Goal: Task Accomplishment & Management: Use online tool/utility

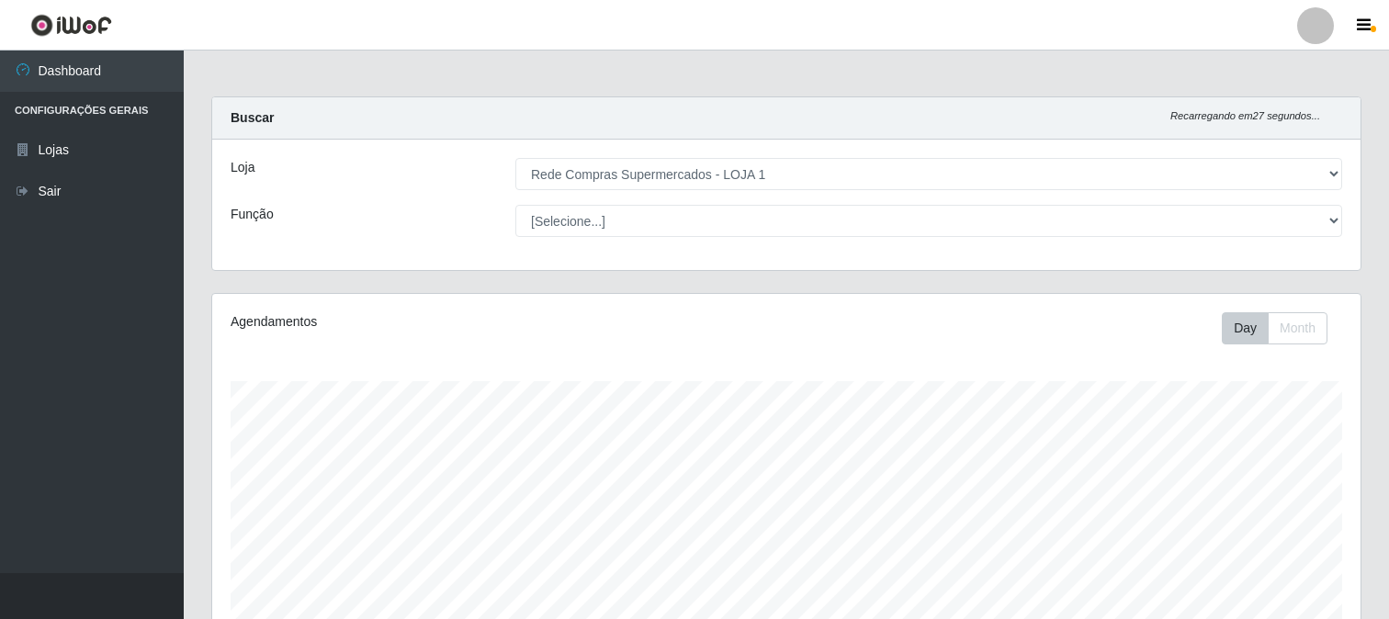
select select "158"
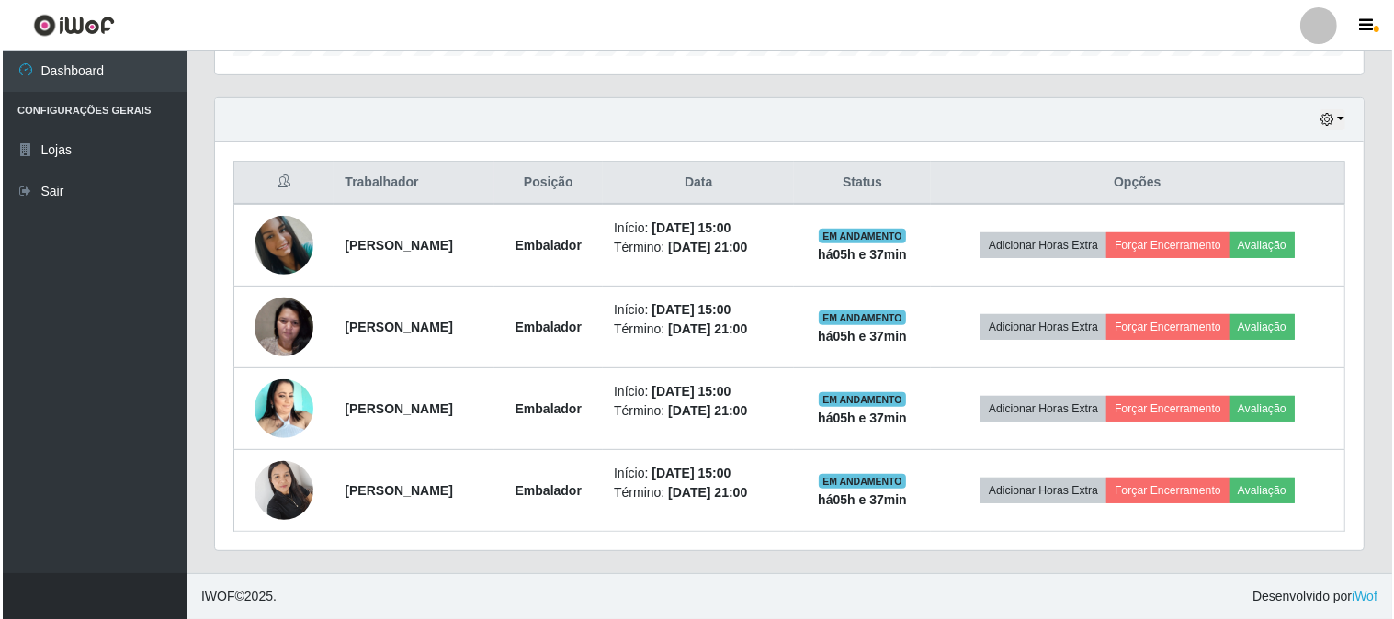
scroll to position [380, 1149]
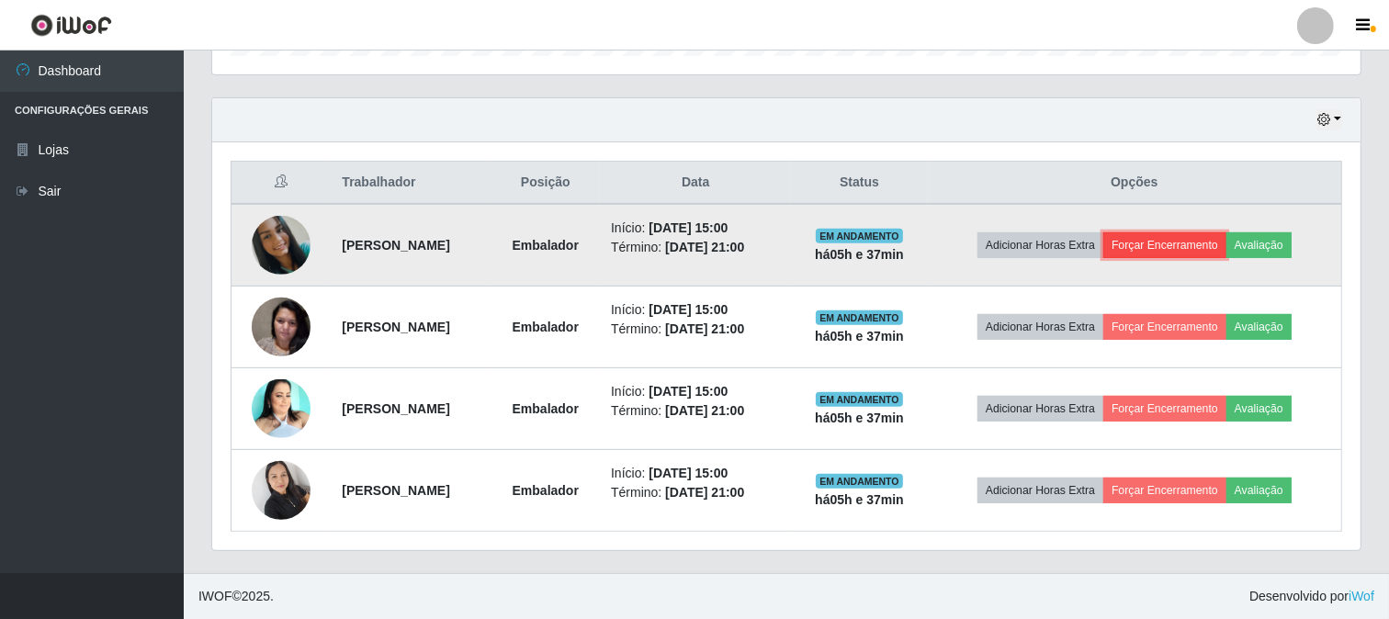
click at [1173, 255] on button "Forçar Encerramento" at bounding box center [1165, 245] width 123 height 26
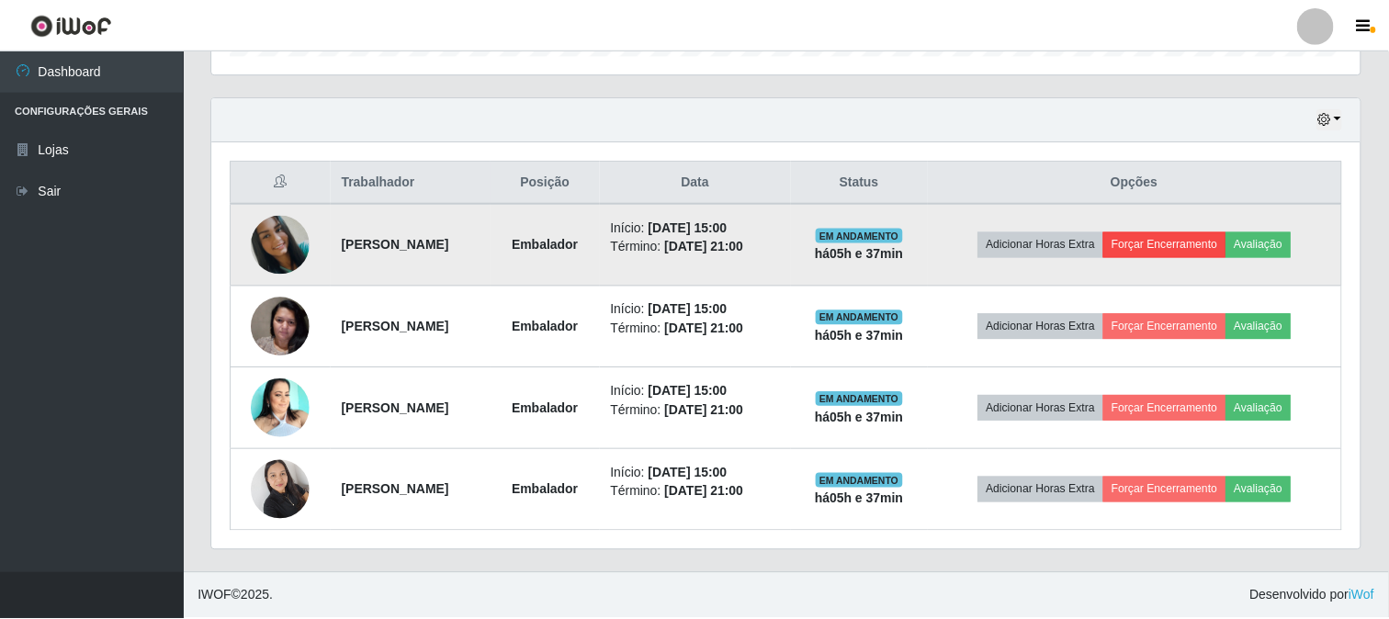
scroll to position [380, 1137]
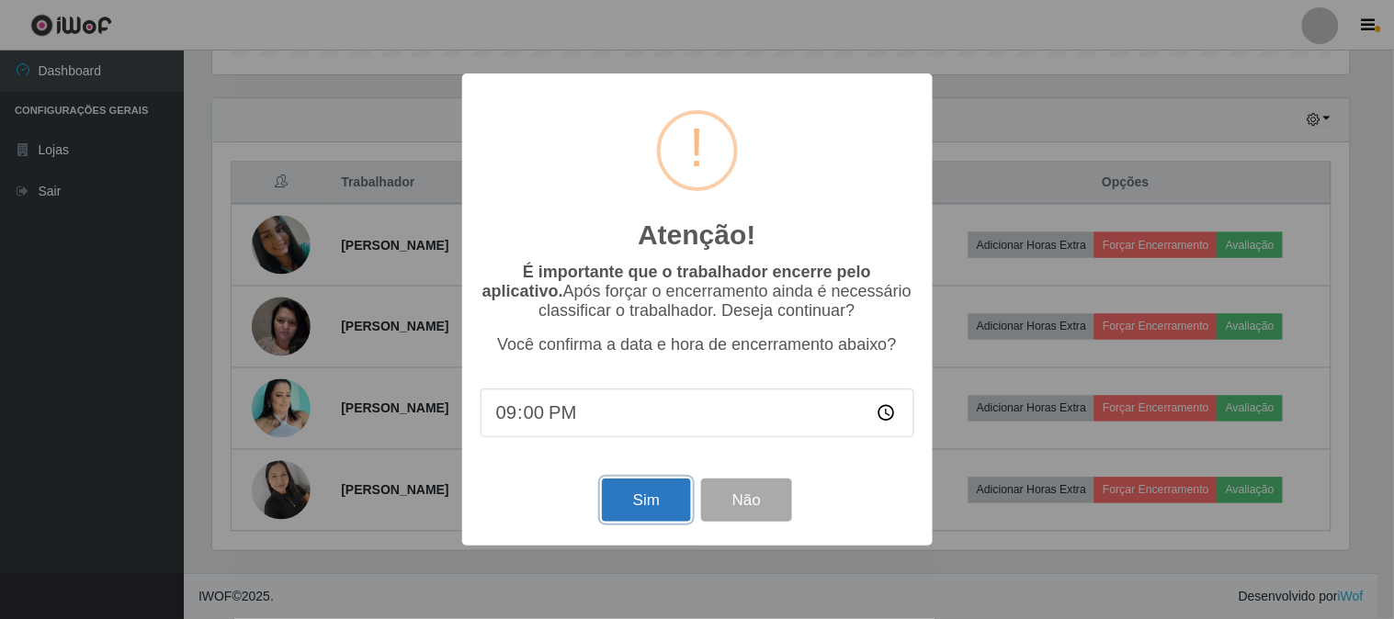
click at [646, 508] on button "Sim" at bounding box center [646, 500] width 89 height 43
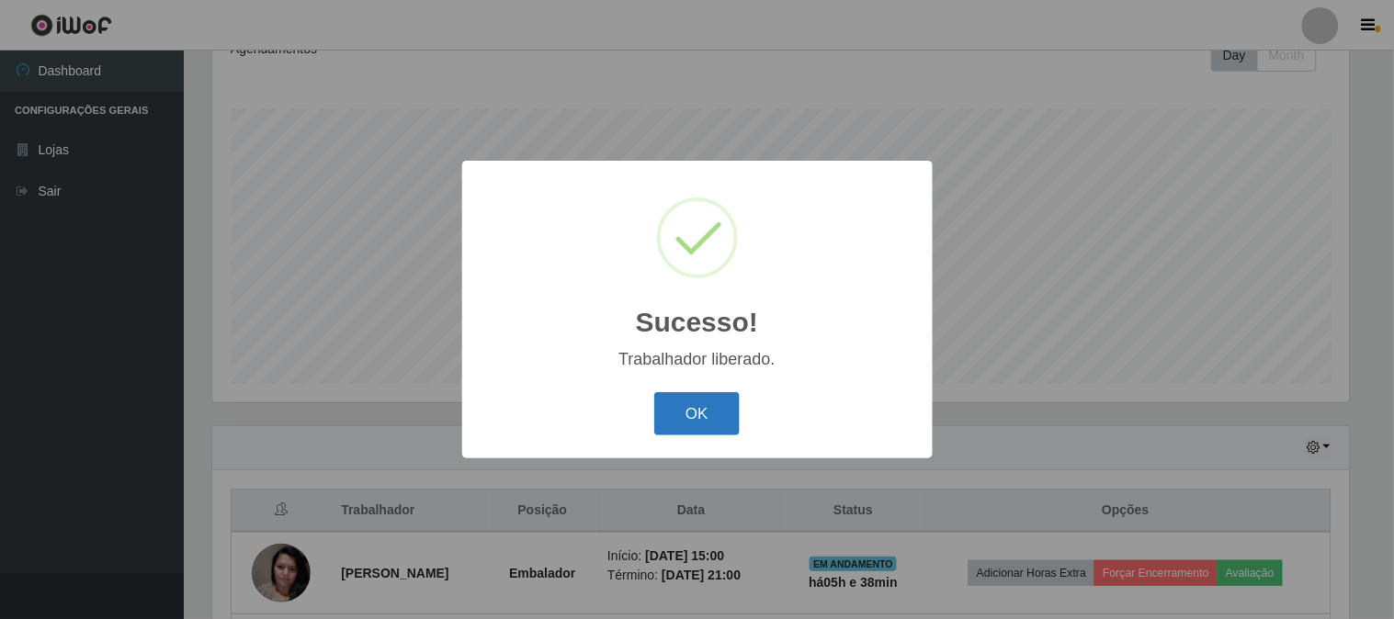
click at [701, 414] on button "OK" at bounding box center [696, 413] width 85 height 43
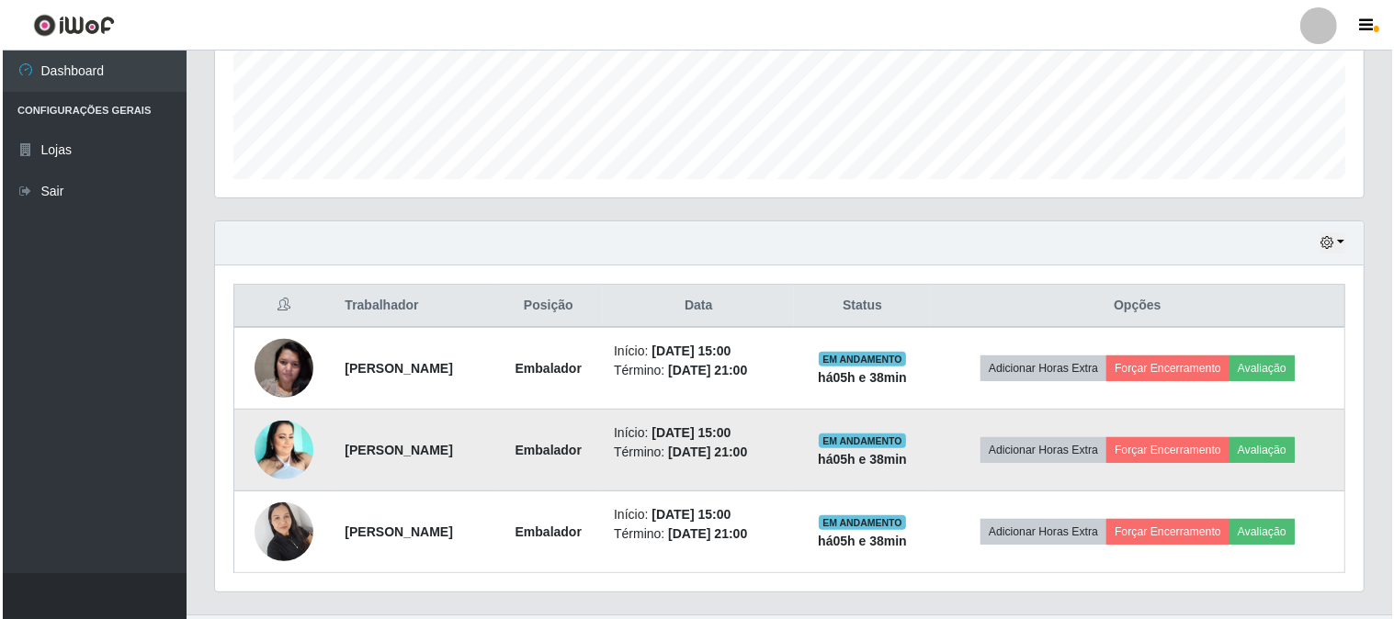
scroll to position [519, 0]
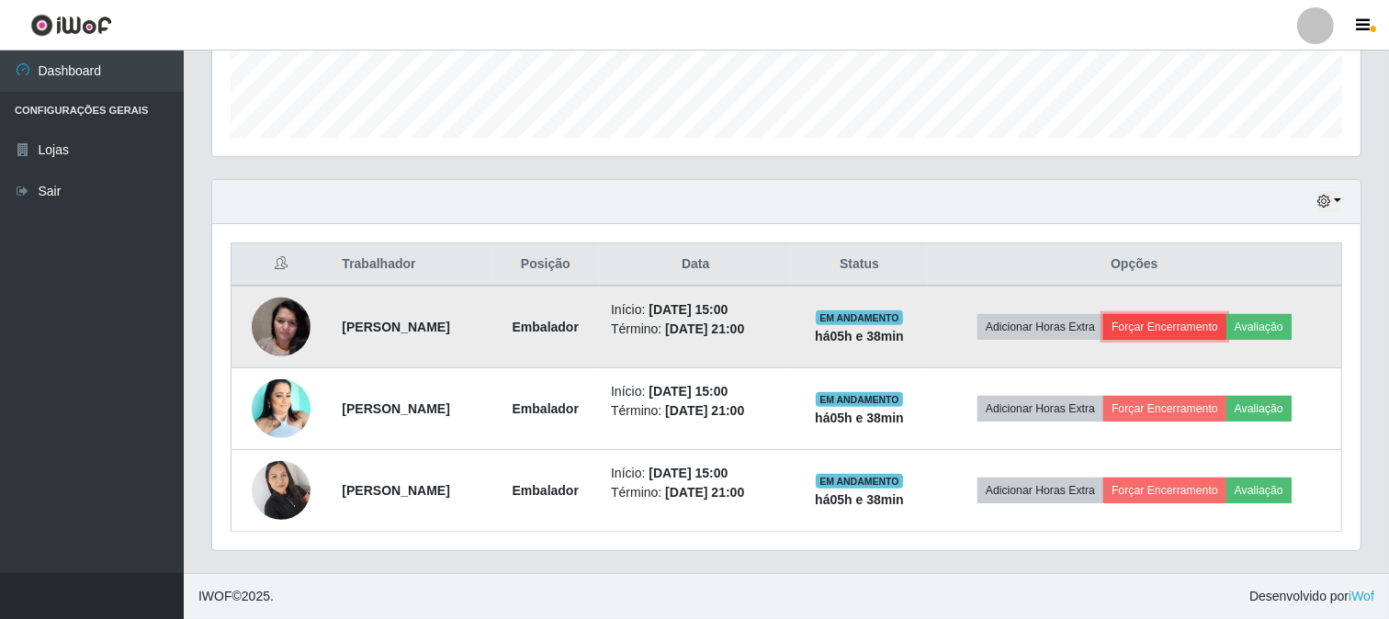
click at [1150, 333] on button "Forçar Encerramento" at bounding box center [1165, 327] width 123 height 26
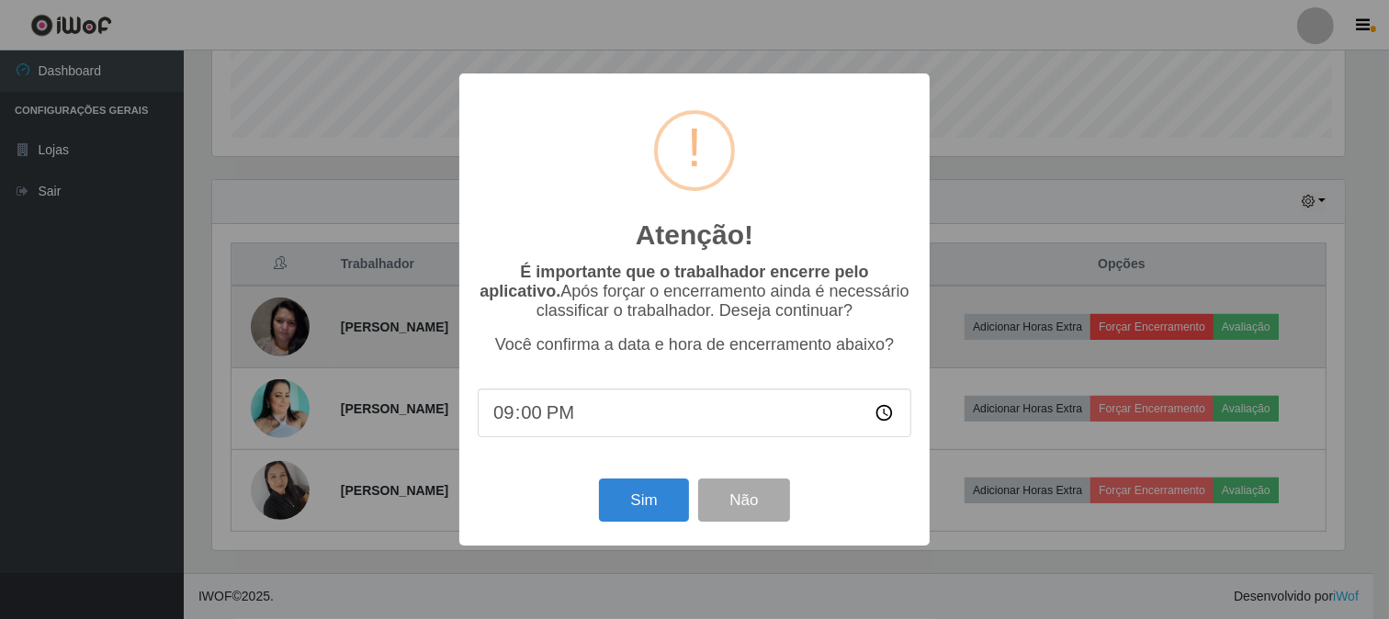
scroll to position [380, 1137]
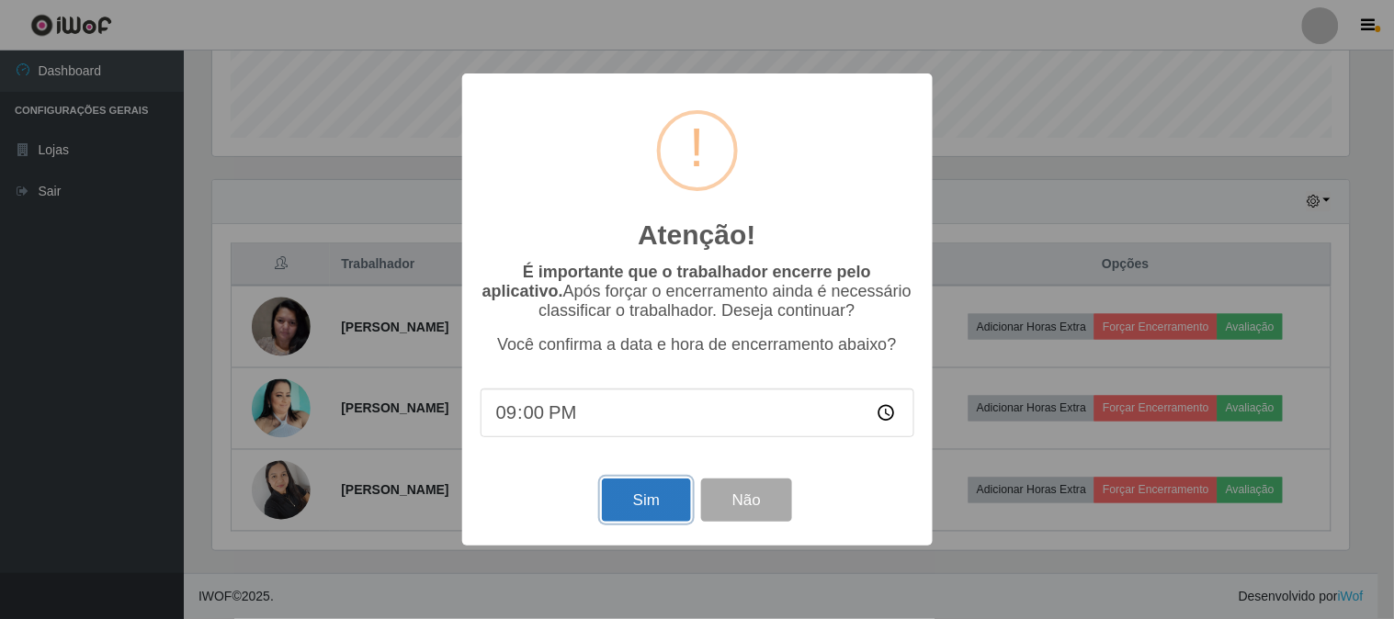
click at [653, 497] on button "Sim" at bounding box center [646, 500] width 89 height 43
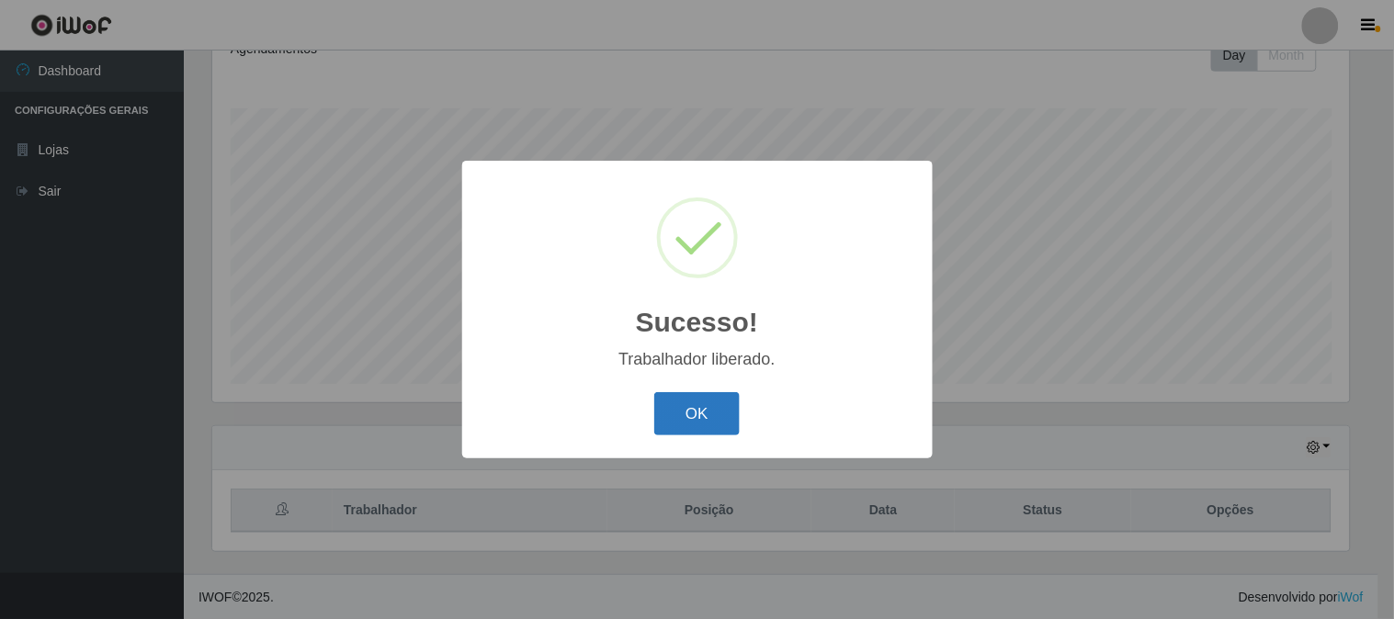
click at [708, 411] on button "OK" at bounding box center [696, 413] width 85 height 43
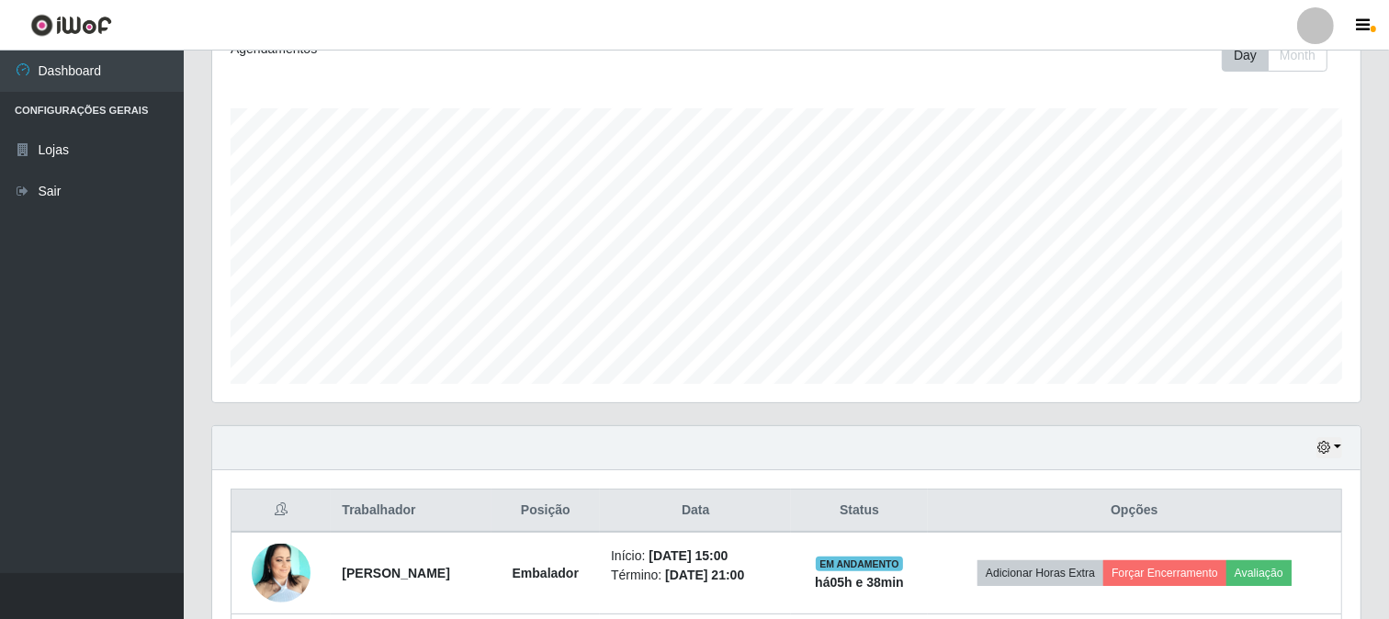
scroll to position [437, 0]
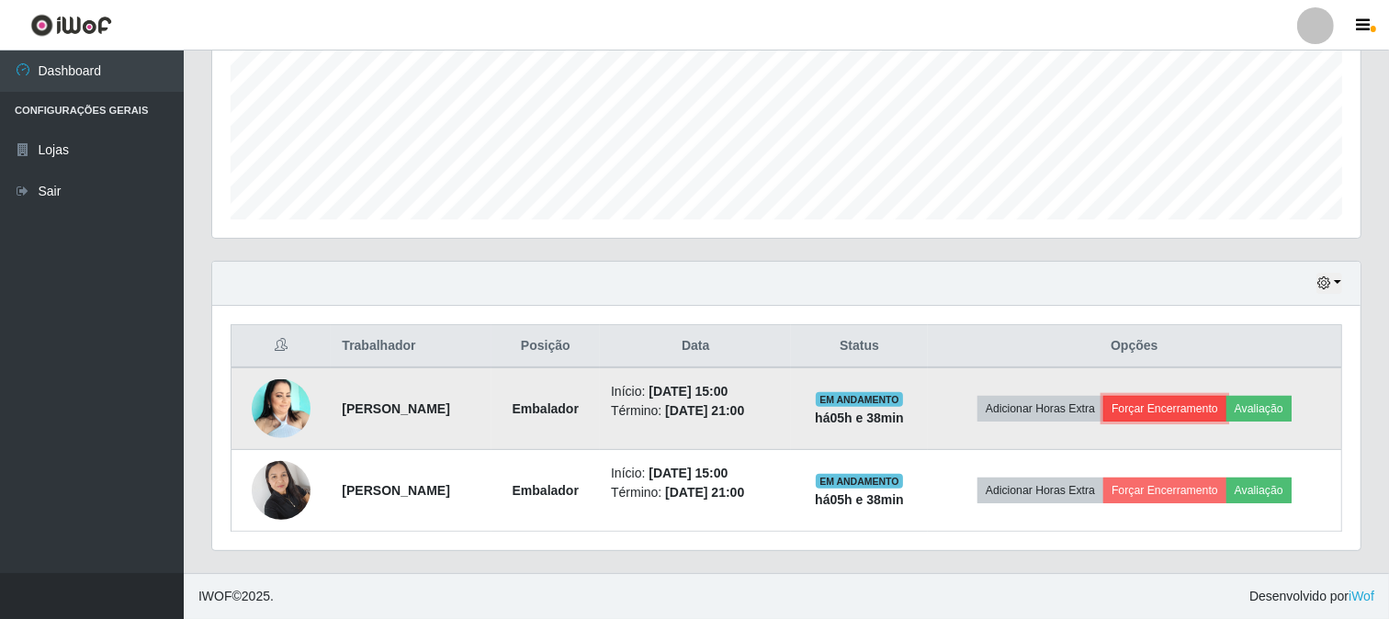
click at [1173, 407] on button "Forçar Encerramento" at bounding box center [1165, 409] width 123 height 26
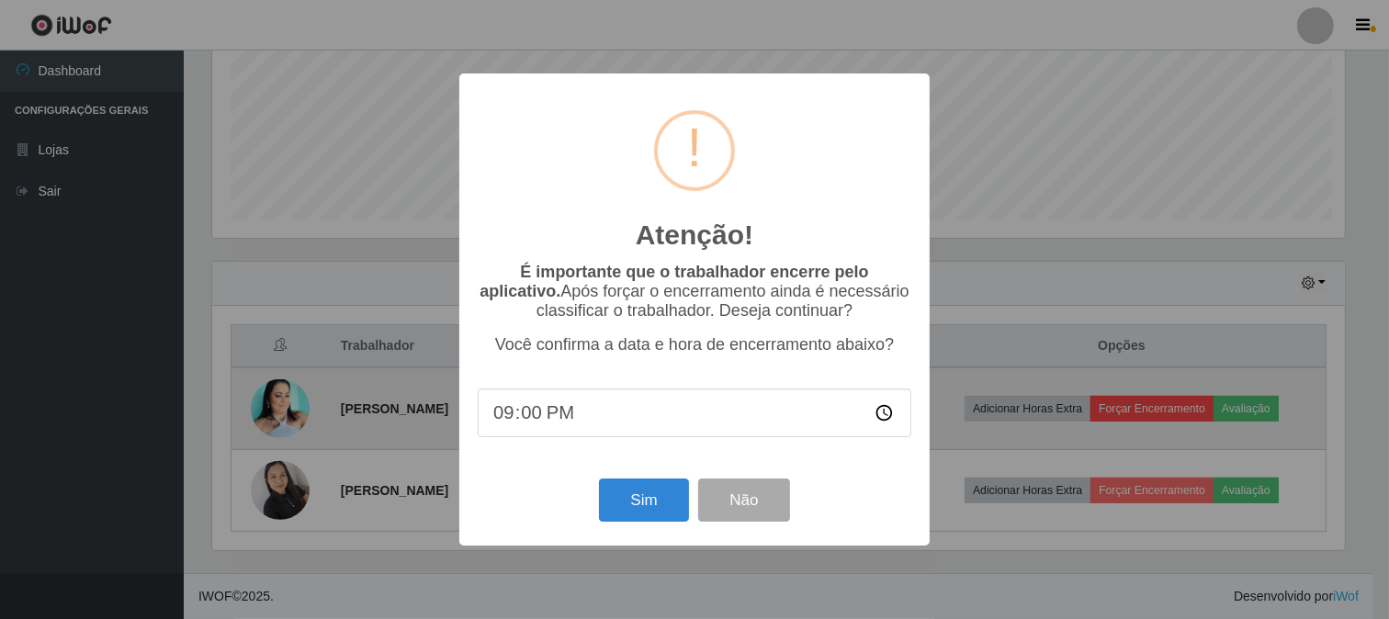
scroll to position [380, 1137]
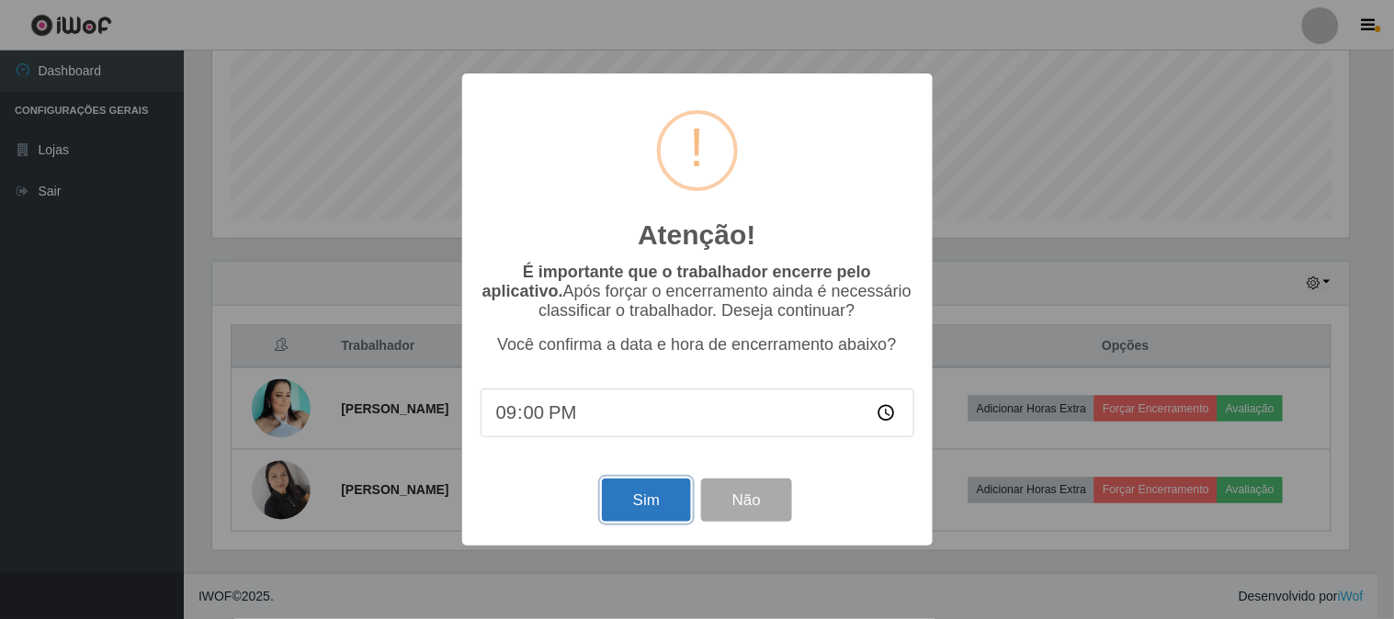
click at [621, 490] on button "Sim" at bounding box center [646, 500] width 89 height 43
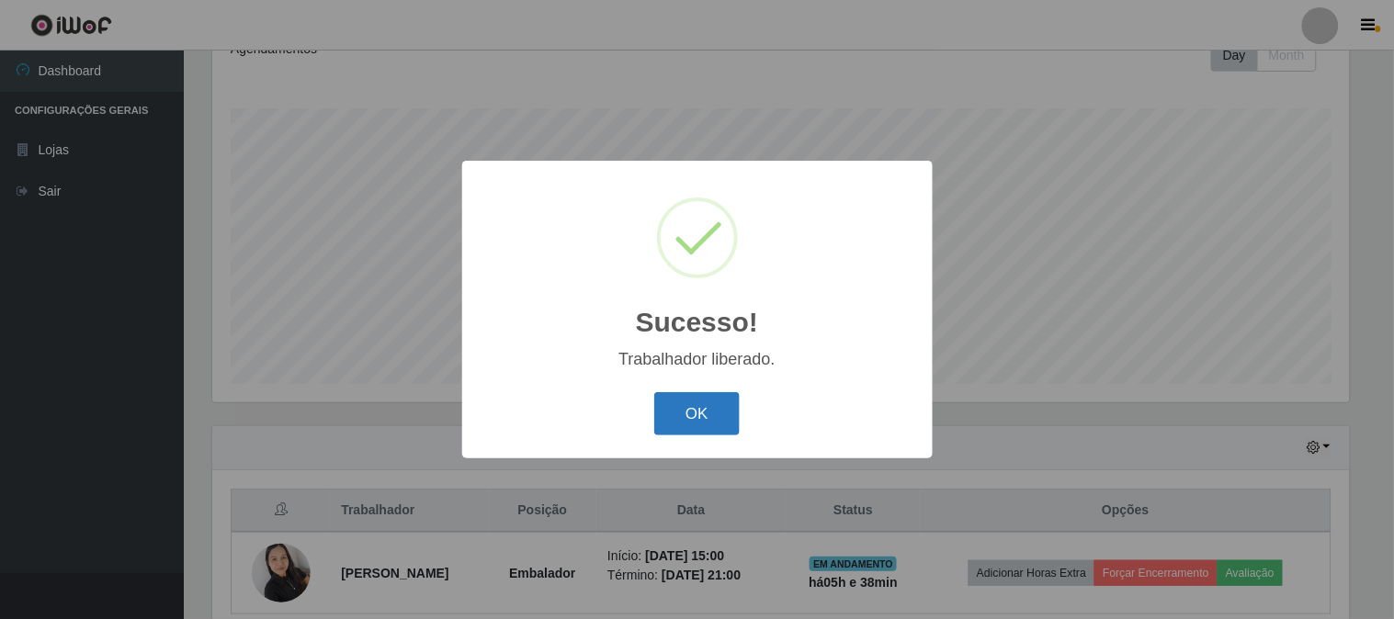
click at [703, 414] on button "OK" at bounding box center [696, 413] width 85 height 43
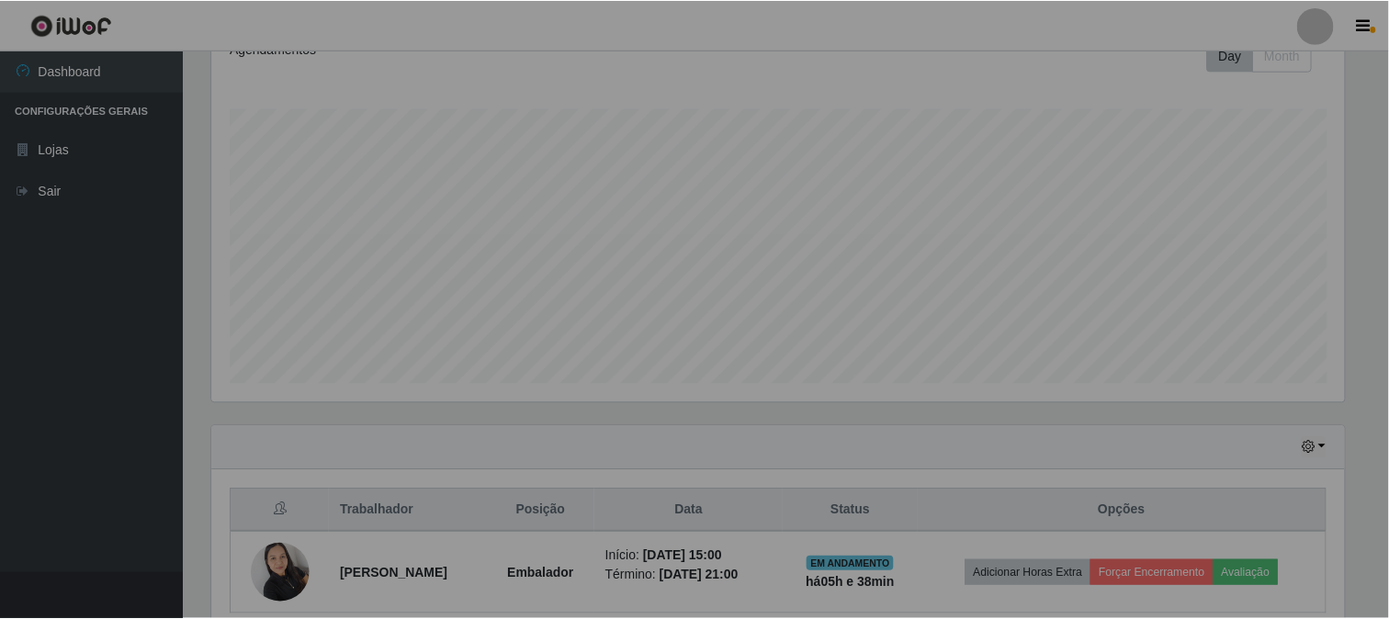
scroll to position [0, 0]
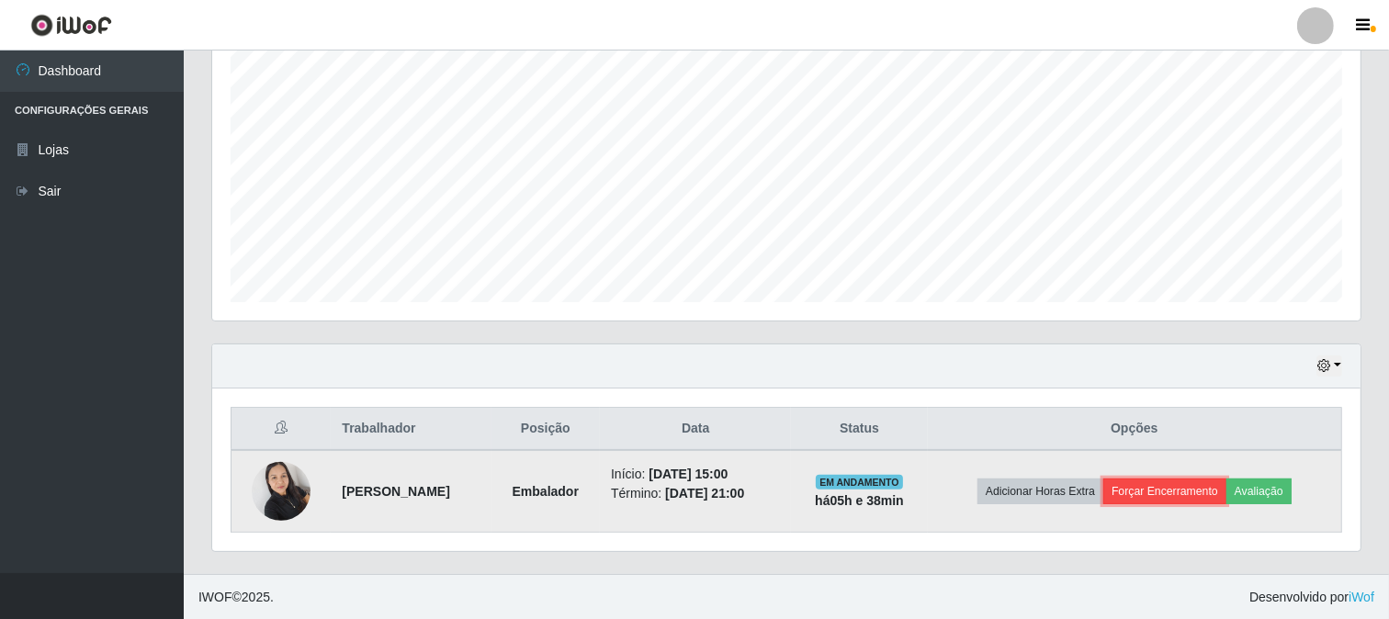
click at [1150, 481] on button "Forçar Encerramento" at bounding box center [1165, 492] width 123 height 26
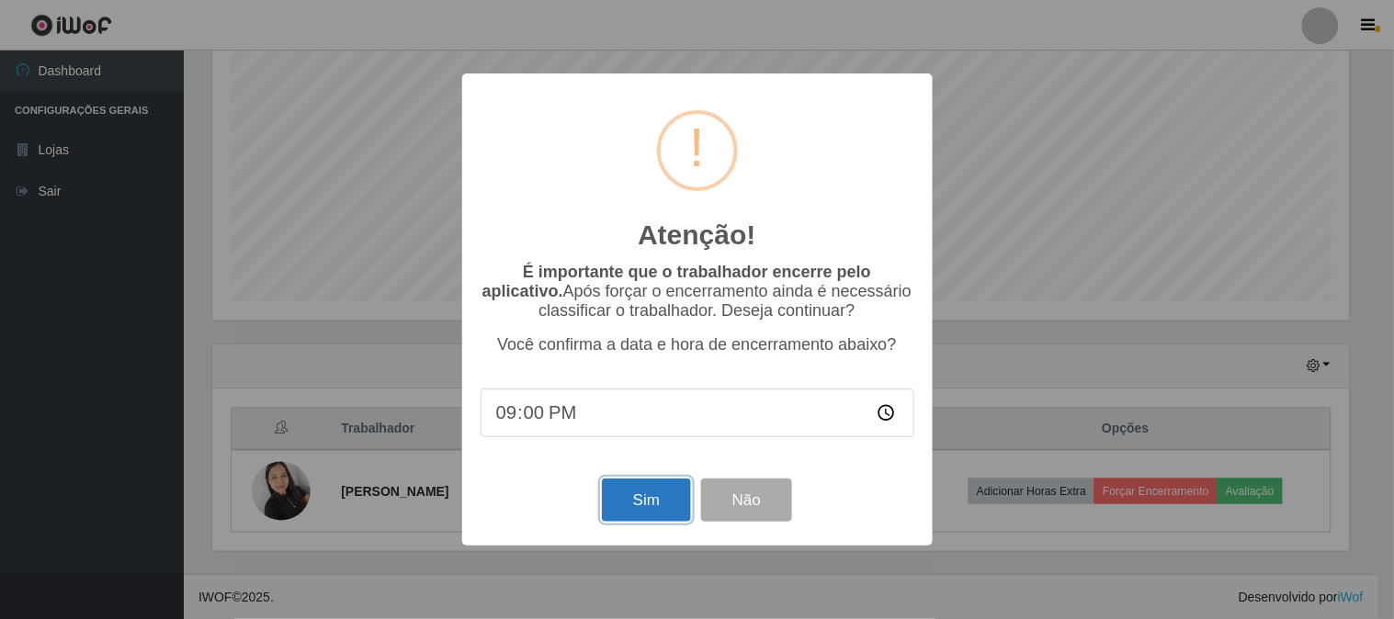
click at [640, 510] on button "Sim" at bounding box center [646, 500] width 89 height 43
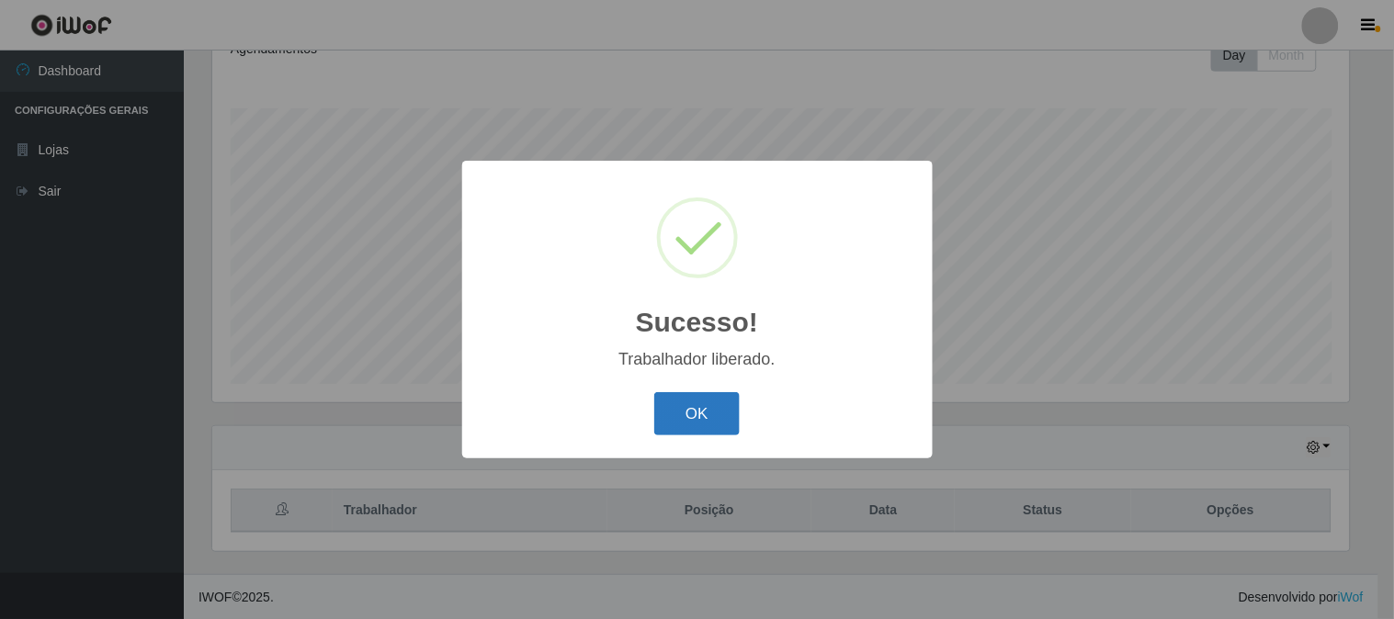
click at [697, 402] on button "OK" at bounding box center [696, 413] width 85 height 43
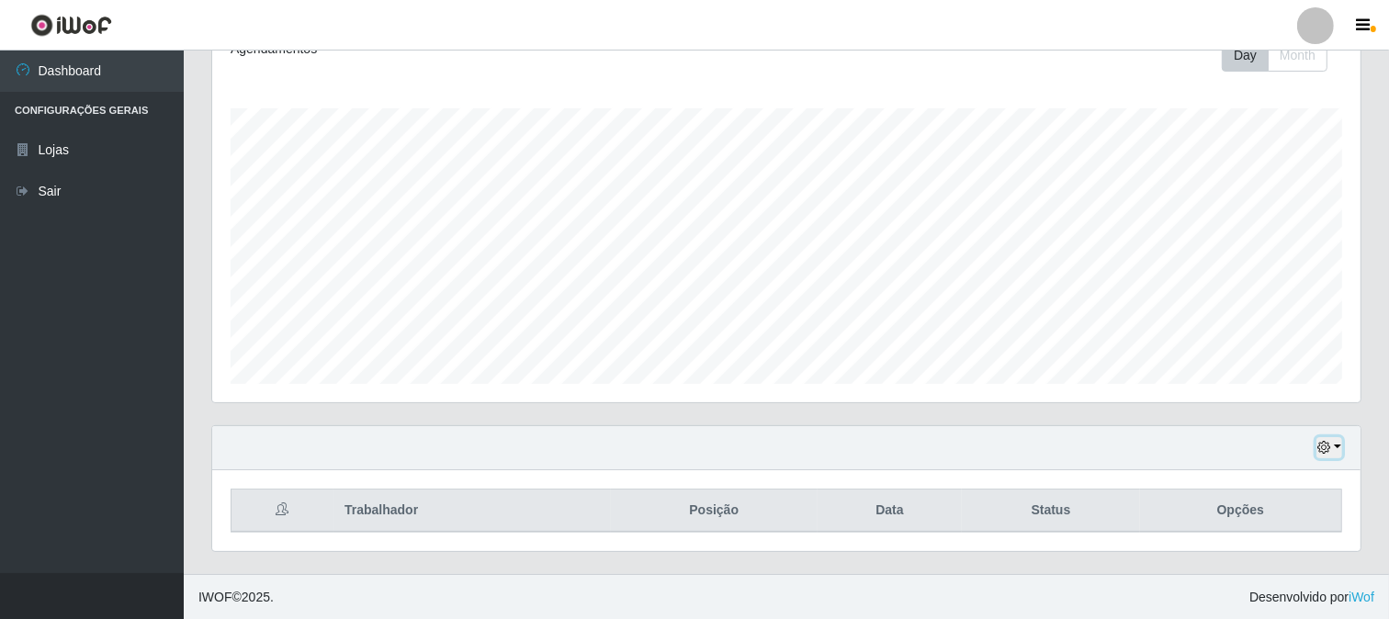
click at [1335, 442] on button "button" at bounding box center [1330, 447] width 26 height 21
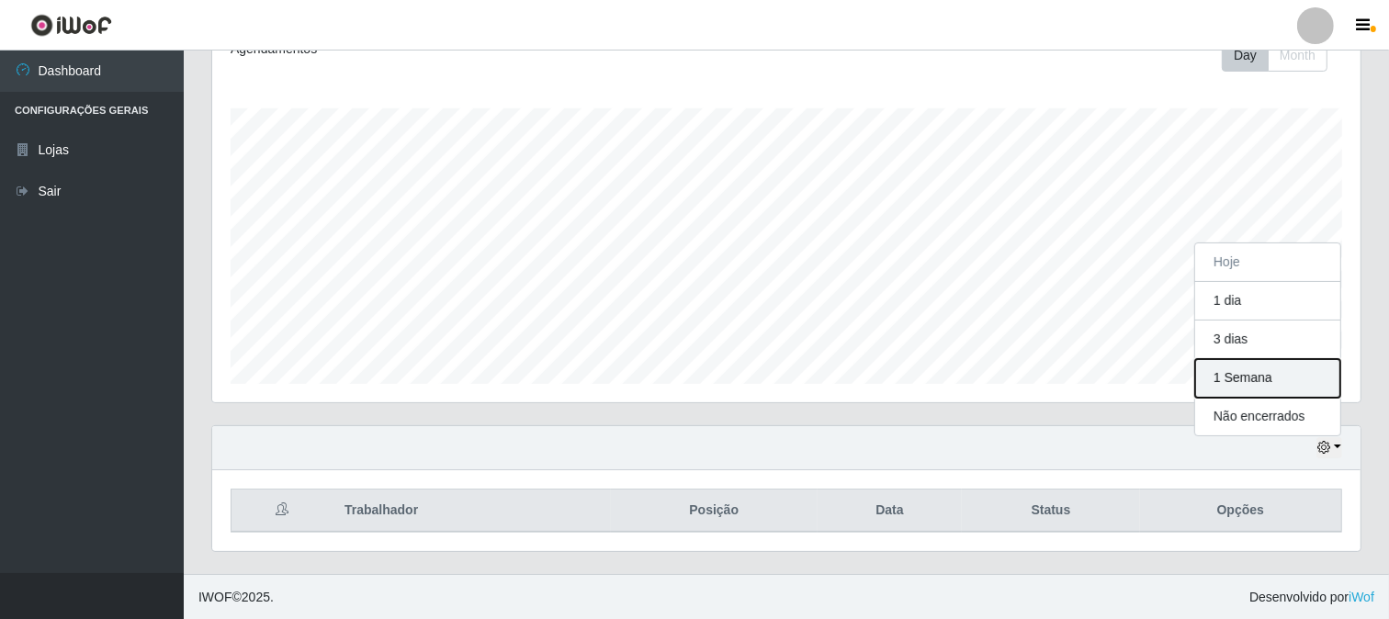
click at [1266, 379] on button "1 Semana" at bounding box center [1268, 378] width 145 height 39
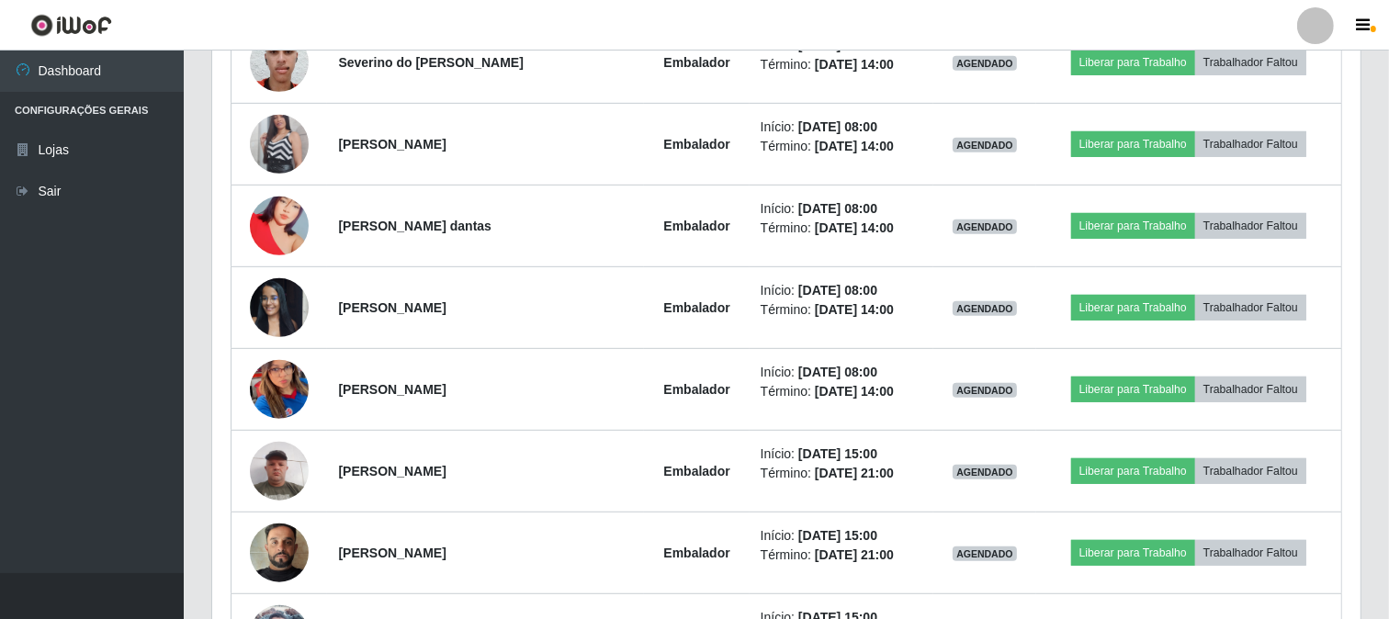
scroll to position [682, 0]
